Goal: Transaction & Acquisition: Purchase product/service

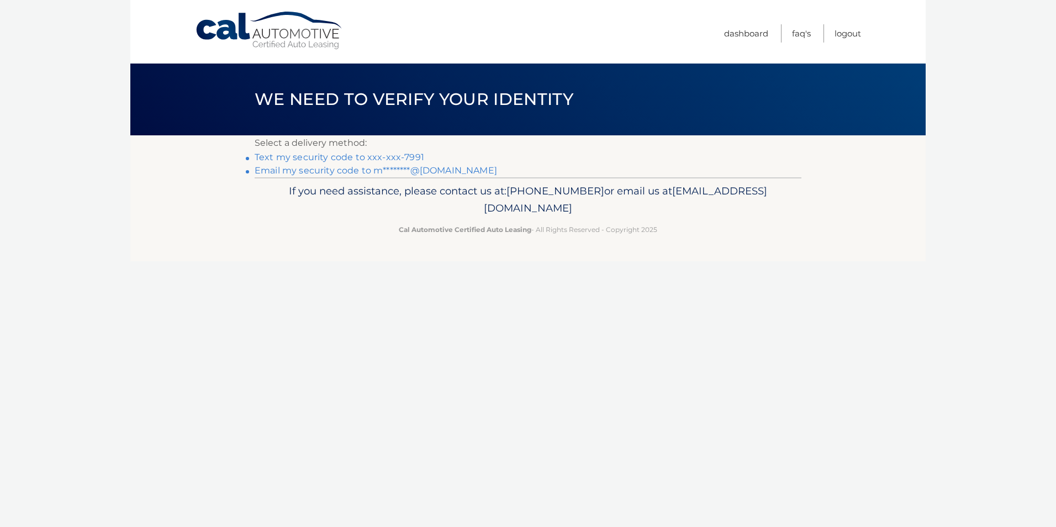
click at [344, 157] on link "Text my security code to xxx-xxx-7991" at bounding box center [340, 157] width 170 height 10
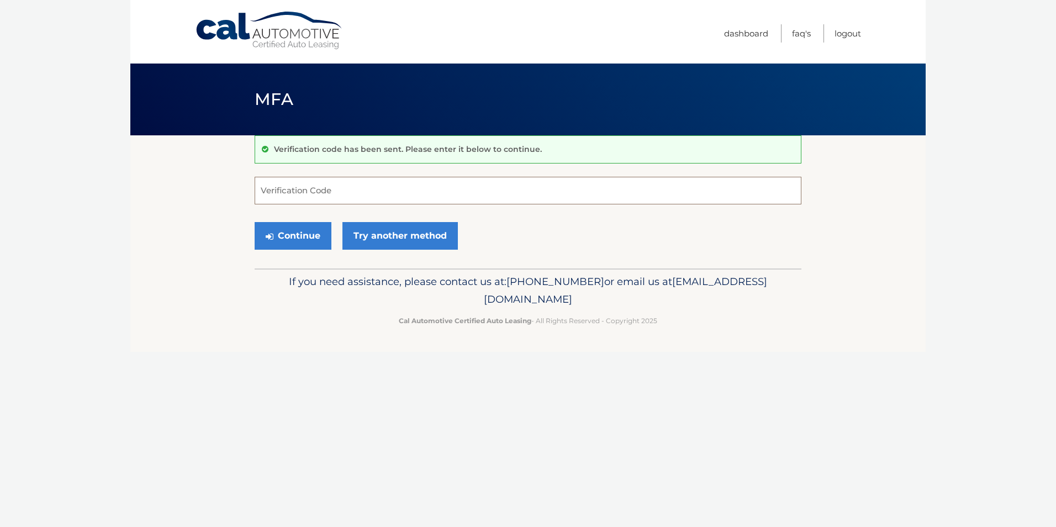
click at [321, 191] on input "Verification Code" at bounding box center [528, 191] width 547 height 28
click at [371, 187] on input "Verification Code" at bounding box center [528, 191] width 547 height 28
type input "954327"
click at [305, 233] on button "Continue" at bounding box center [293, 236] width 77 height 28
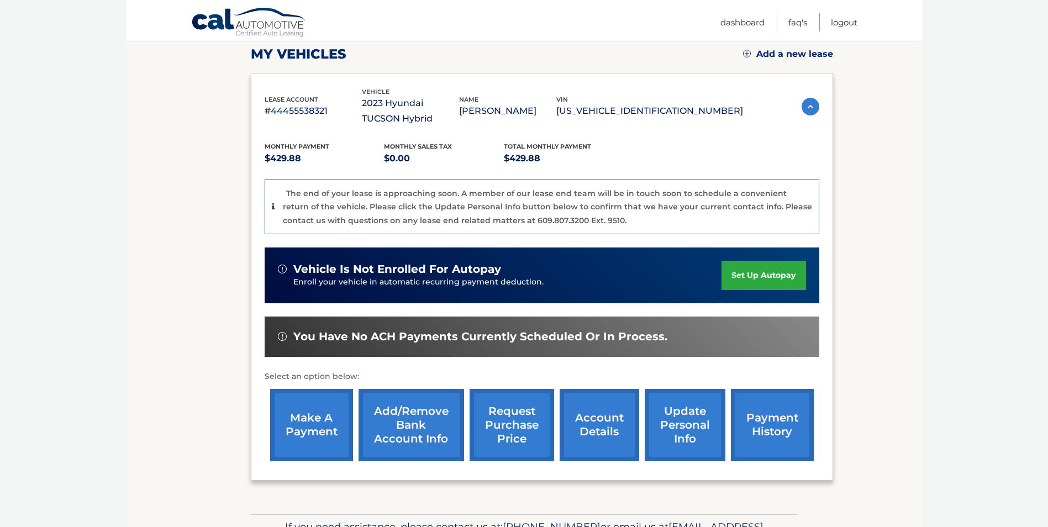
scroll to position [145, 0]
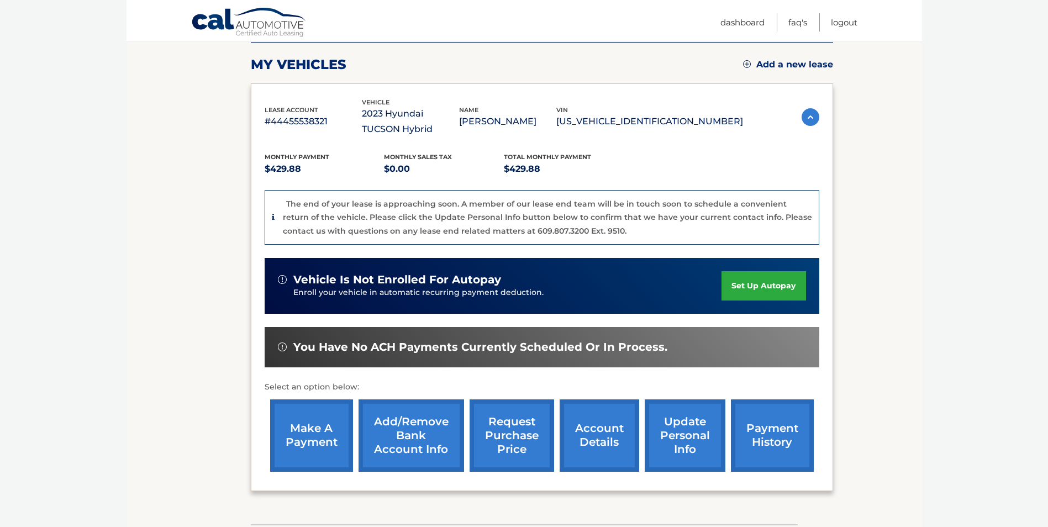
click at [307, 440] on link "make a payment" at bounding box center [311, 435] width 83 height 72
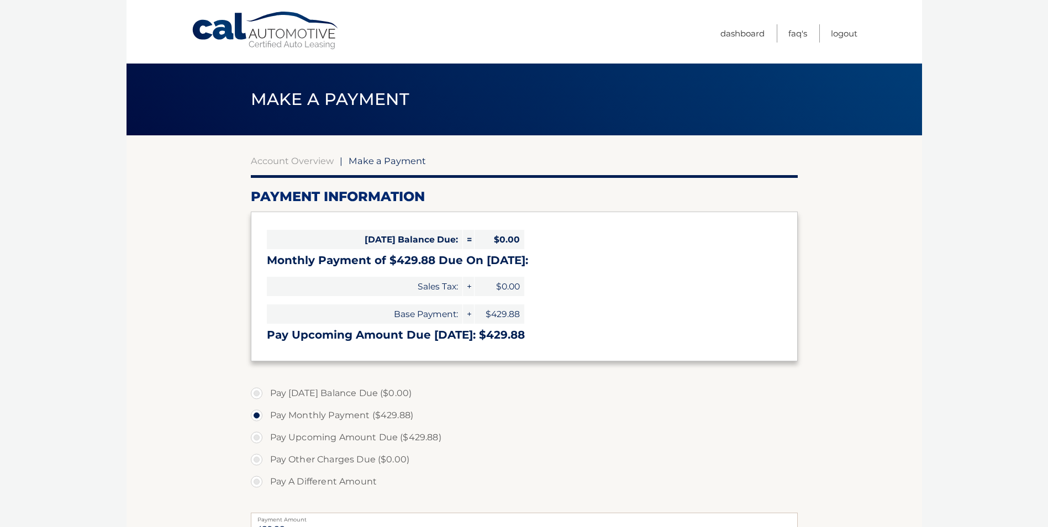
select select "M2EwZGE0NDEtMGM3Ny00Zjk3LWI0ZjYtNTljMGYwYTg5MTYz"
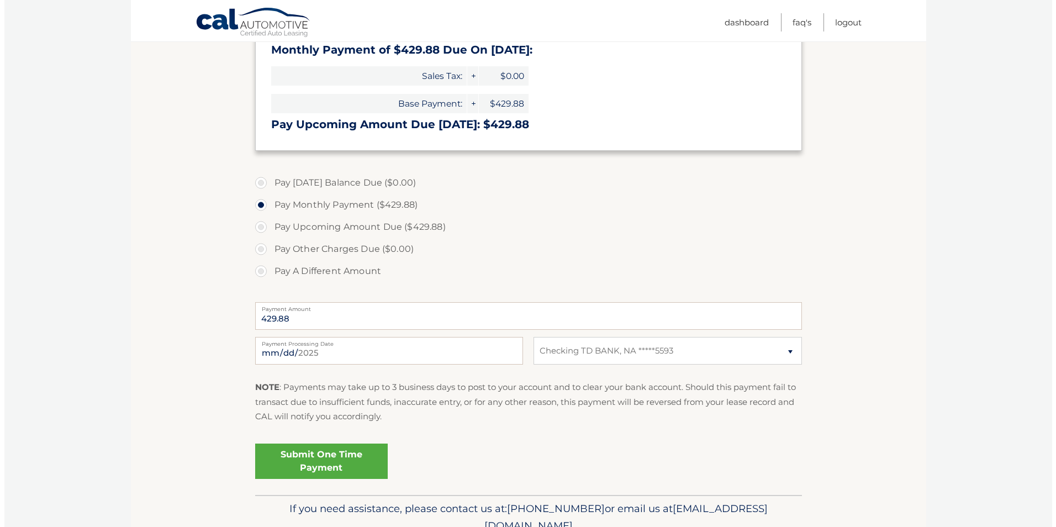
scroll to position [218, 0]
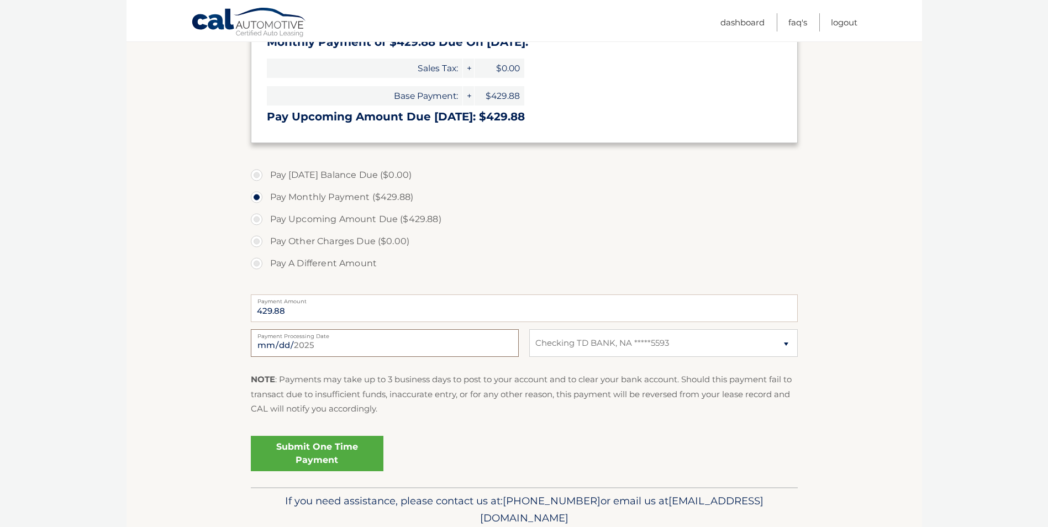
click at [488, 346] on input "2025-09-28" at bounding box center [385, 343] width 268 height 28
type input "2025-10-08"
click at [313, 447] on link "Submit One Time Payment" at bounding box center [317, 453] width 133 height 35
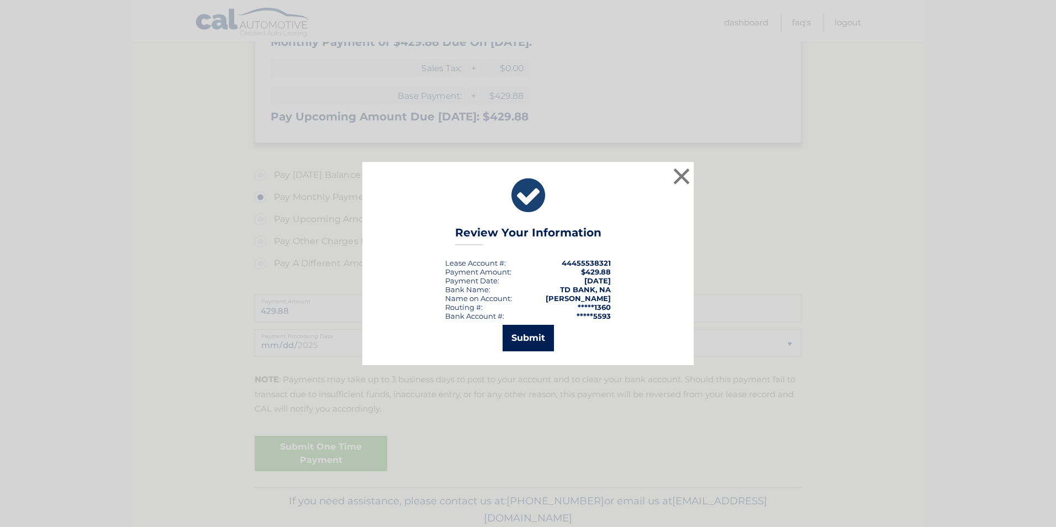
click at [528, 329] on button "Submit" at bounding box center [528, 338] width 51 height 27
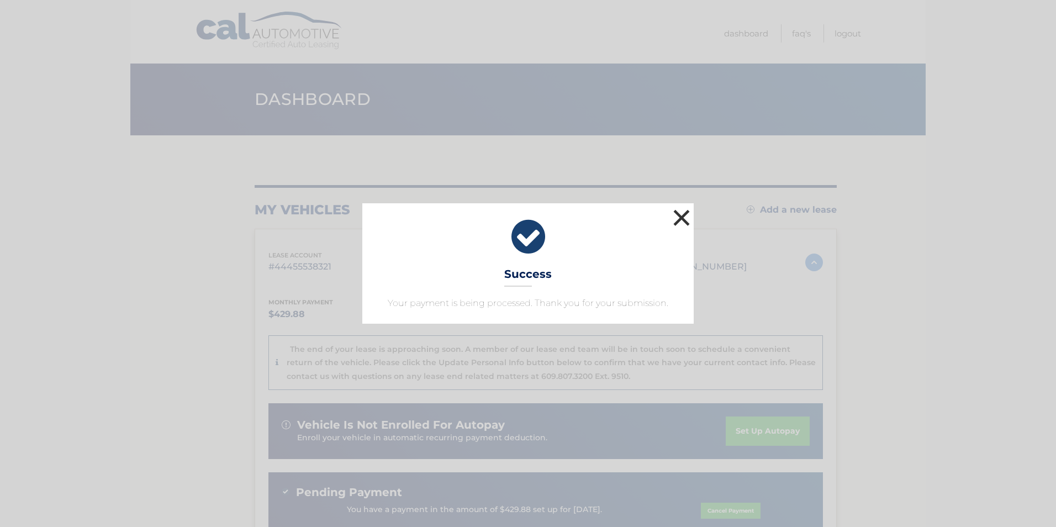
click at [682, 212] on button "×" at bounding box center [682, 218] width 22 height 22
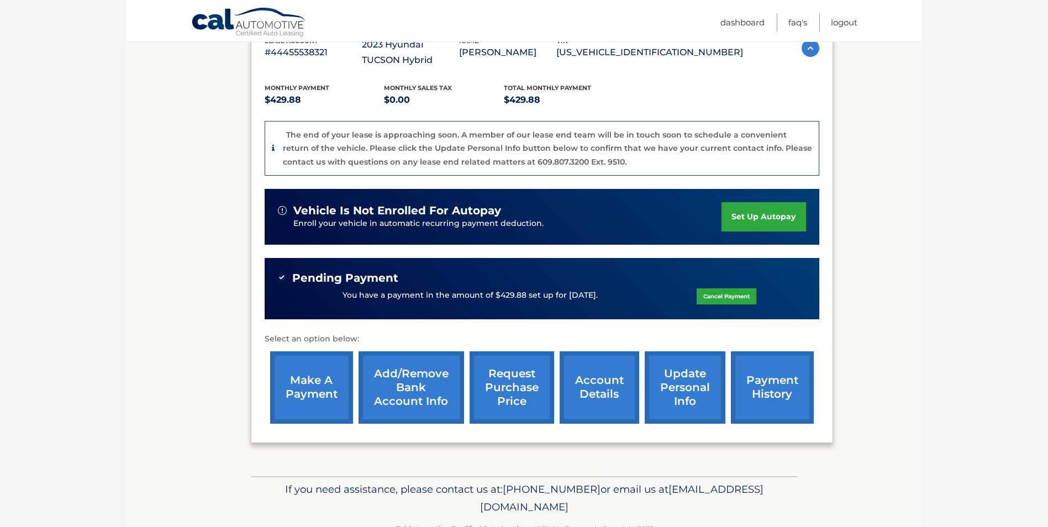
scroll to position [215, 0]
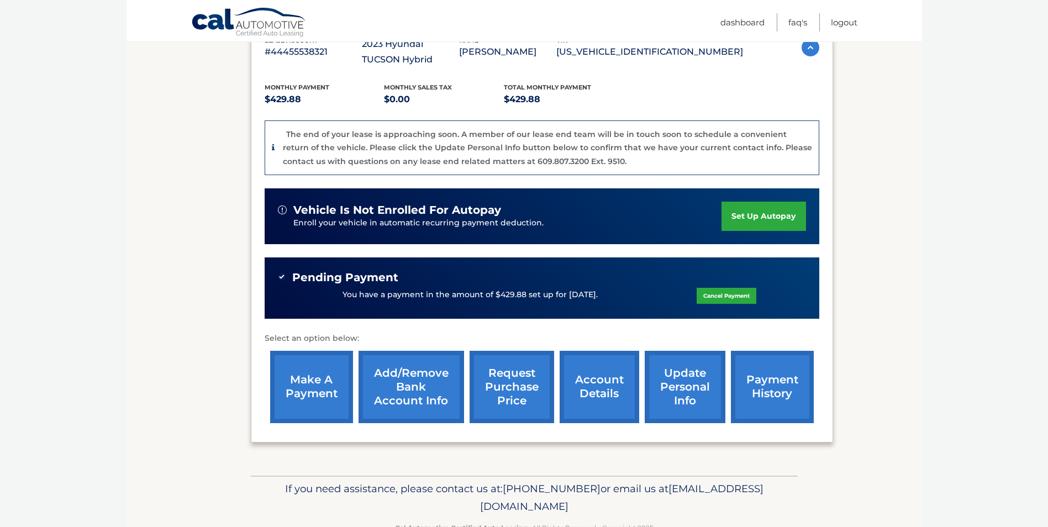
click at [615, 386] on link "account details" at bounding box center [600, 387] width 80 height 72
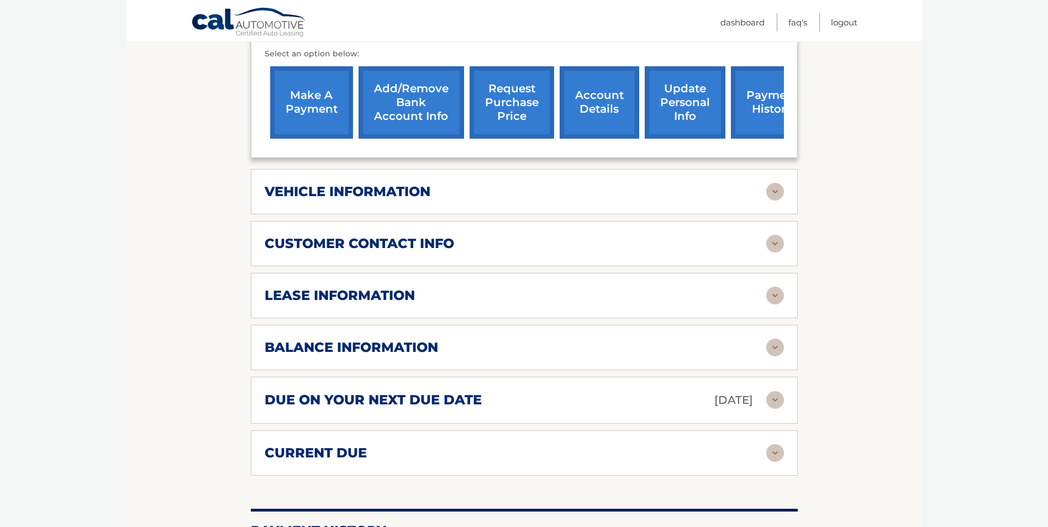
scroll to position [453, 0]
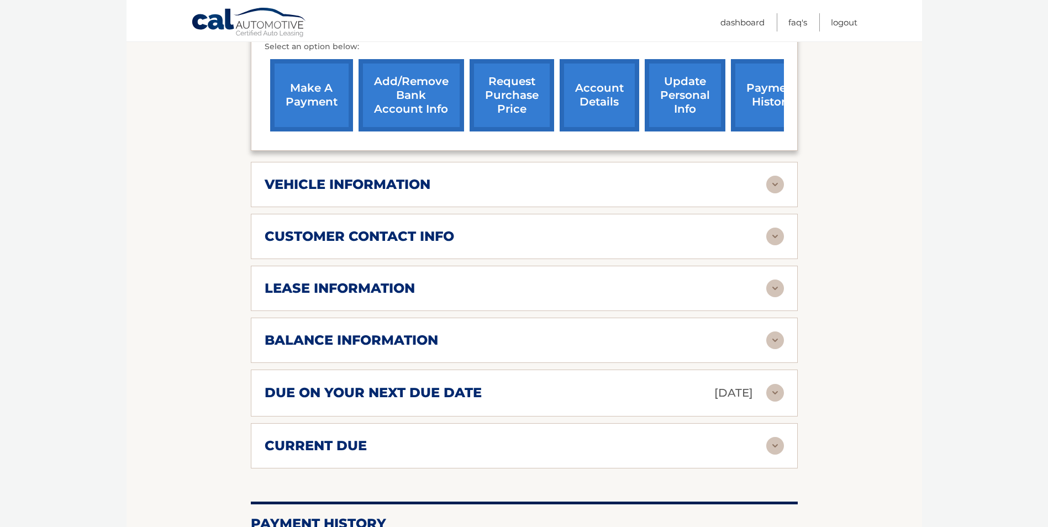
click at [774, 284] on img at bounding box center [775, 289] width 18 height 18
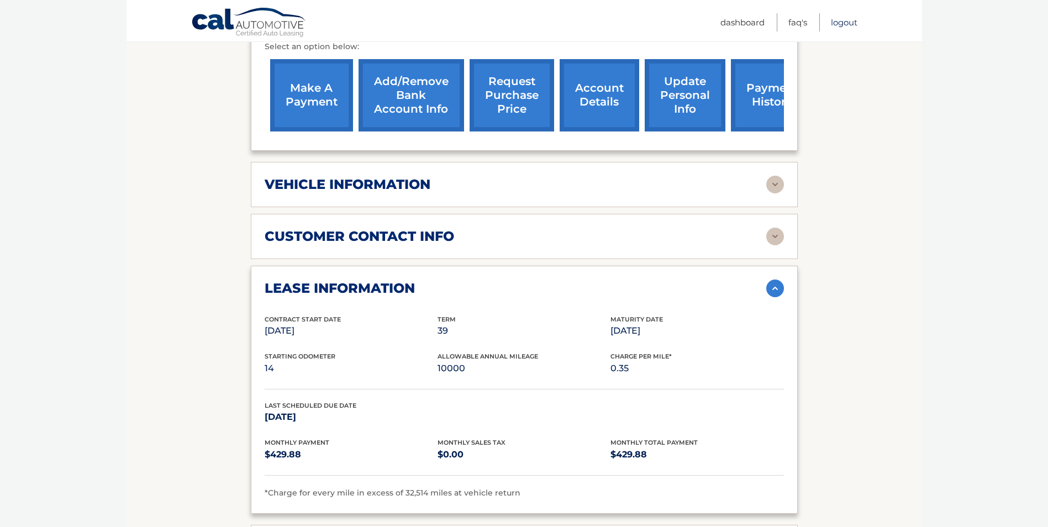
click at [851, 19] on link "Logout" at bounding box center [844, 22] width 27 height 18
